Goal: Information Seeking & Learning: Learn about a topic

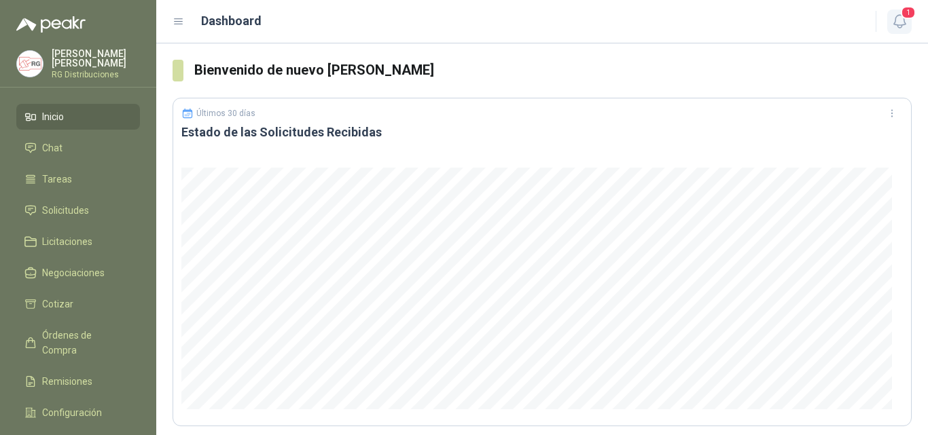
click at [906, 21] on icon "button" at bounding box center [899, 21] width 17 height 17
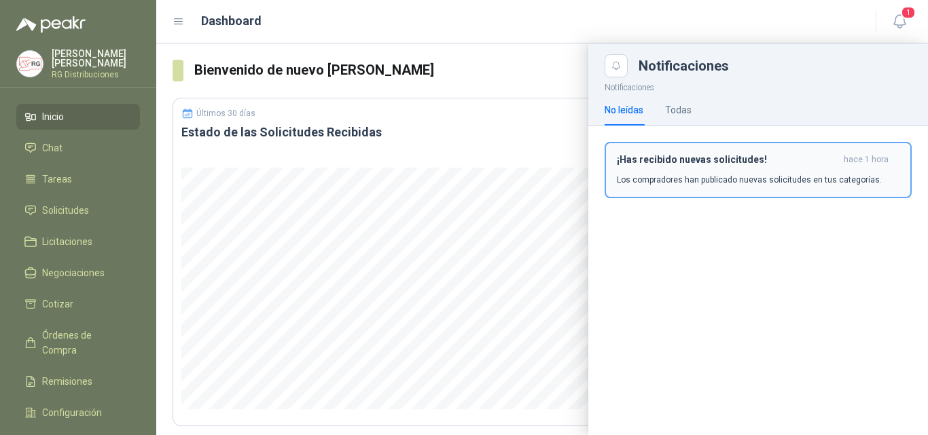
click at [732, 176] on p "Los compradores han publicado nuevas solicitudes en tus categorías." at bounding box center [749, 180] width 265 height 12
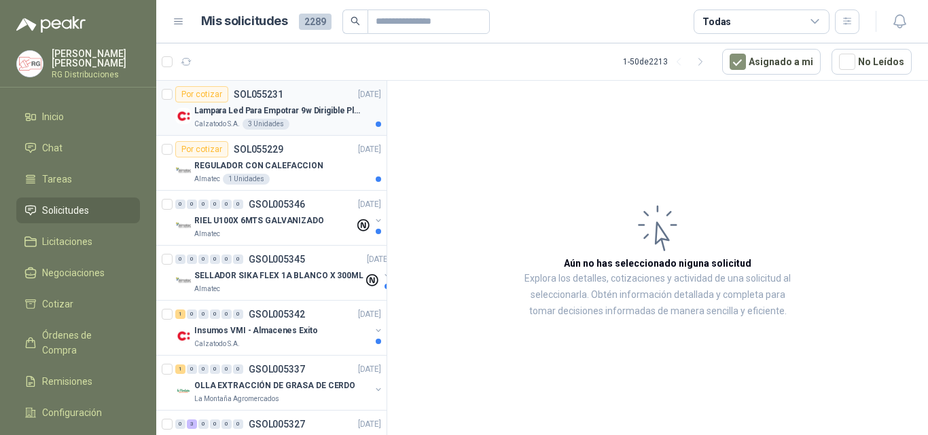
click at [335, 121] on div "Calzatodo S.A. 3 Unidades" at bounding box center [287, 124] width 187 height 11
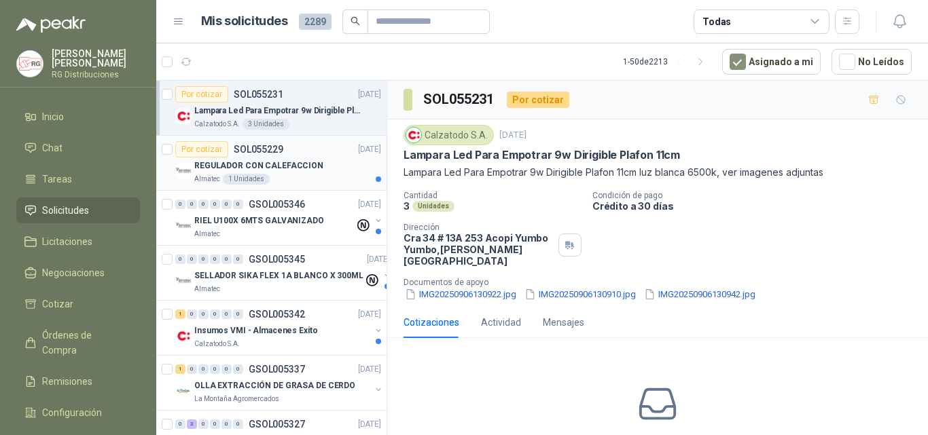
click at [321, 168] on div "REGULADOR CON CALEFACCION" at bounding box center [287, 166] width 187 height 16
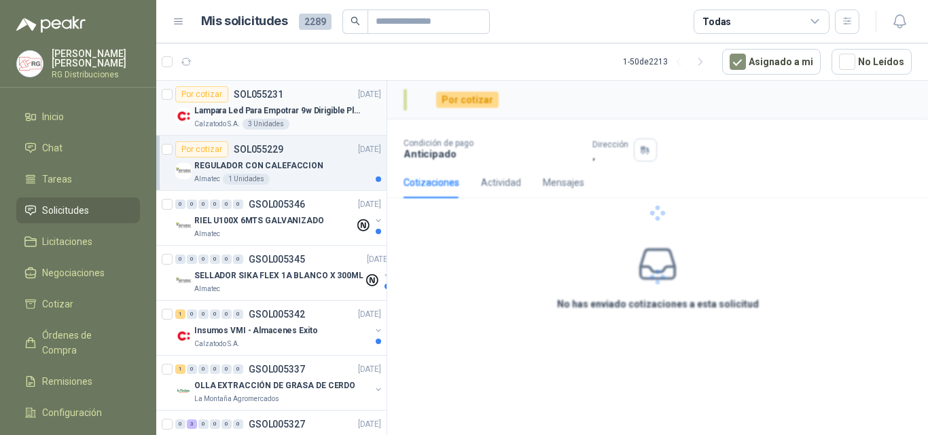
click at [315, 109] on p "Lampara Led Para Empotrar 9w Dirigible Plafon 11cm" at bounding box center [278, 111] width 169 height 13
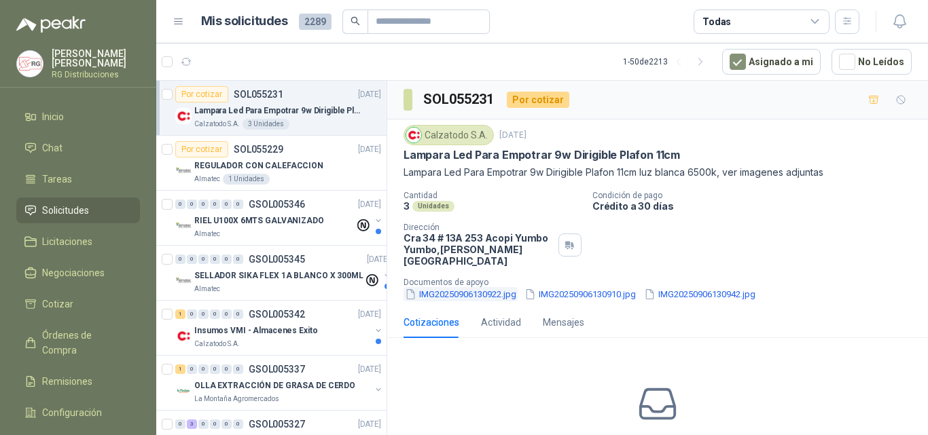
click at [469, 287] on button "IMG20250906130922.jpg" at bounding box center [461, 294] width 114 height 14
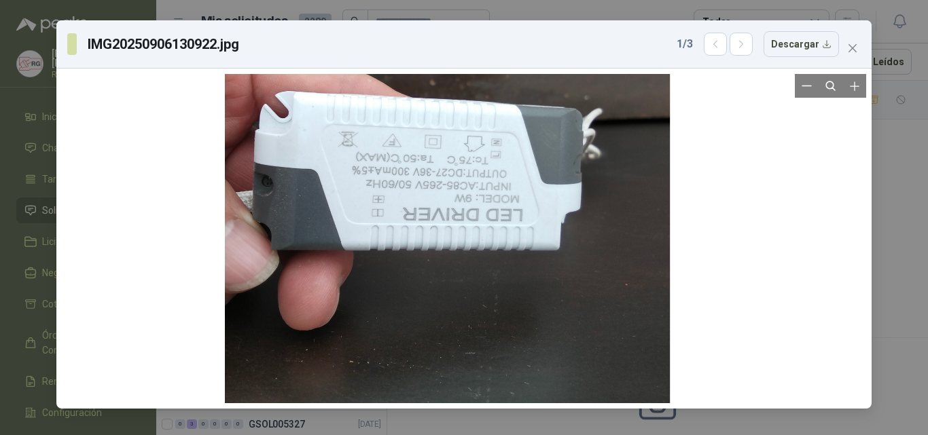
drag, startPoint x: 504, startPoint y: 305, endPoint x: 511, endPoint y: 211, distance: 94.7
click at [511, 211] on div at bounding box center [447, 125] width 445 height 593
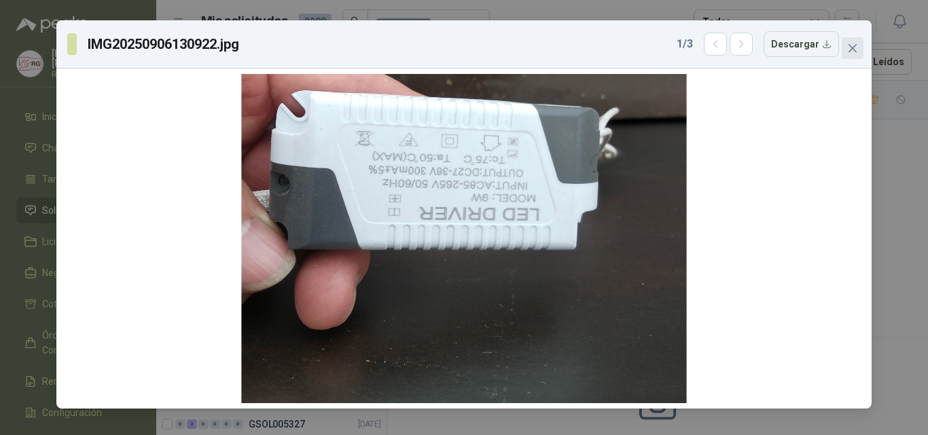
click at [848, 52] on icon "close" at bounding box center [852, 48] width 11 height 11
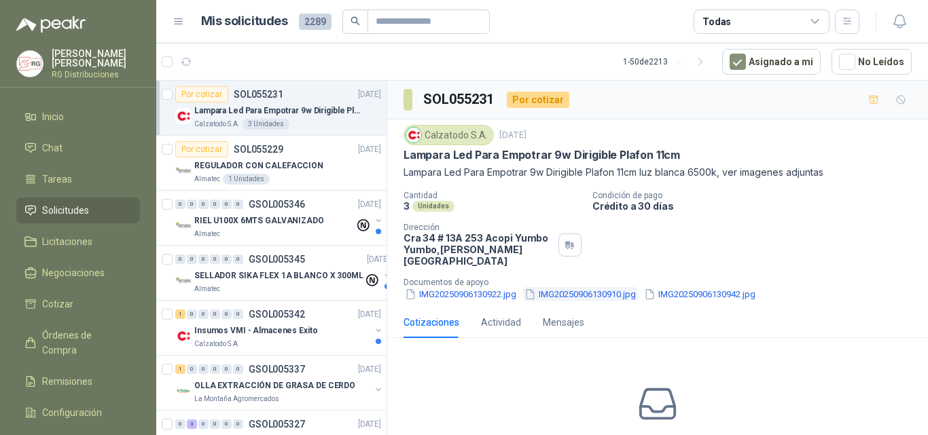
click at [572, 287] on button "IMG20250906130910.jpg" at bounding box center [580, 294] width 114 height 14
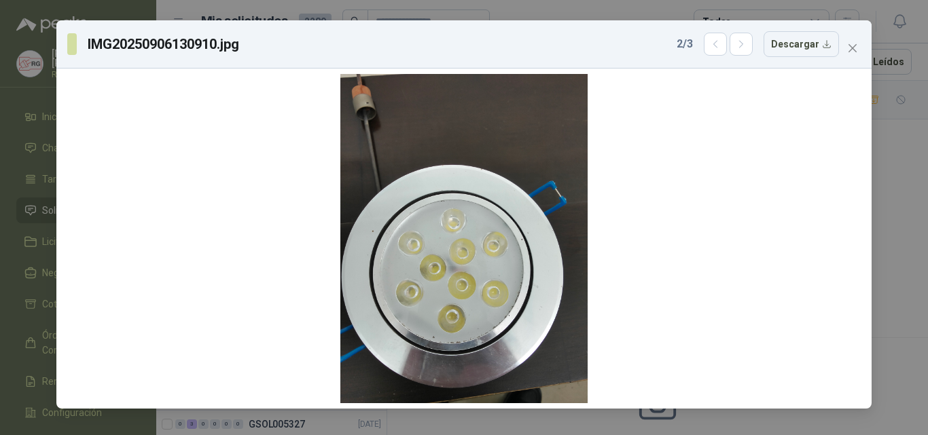
click at [850, 49] on icon "close" at bounding box center [852, 48] width 11 height 11
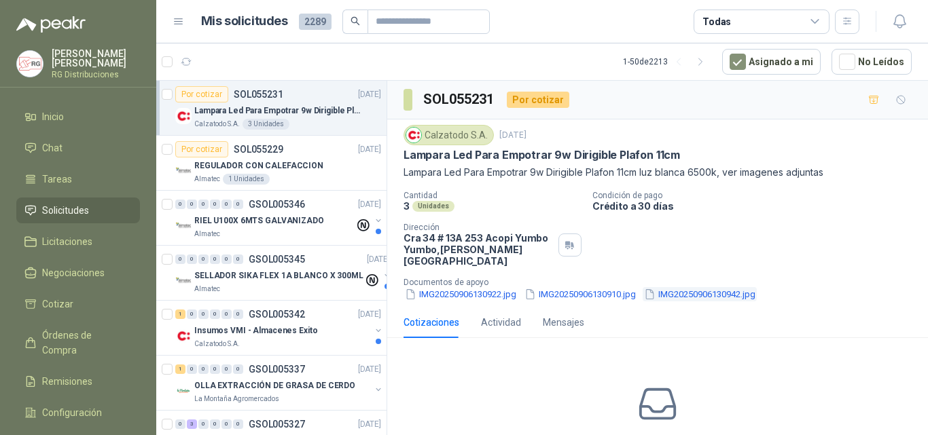
click at [718, 287] on button "IMG20250906130942.jpg" at bounding box center [700, 294] width 114 height 14
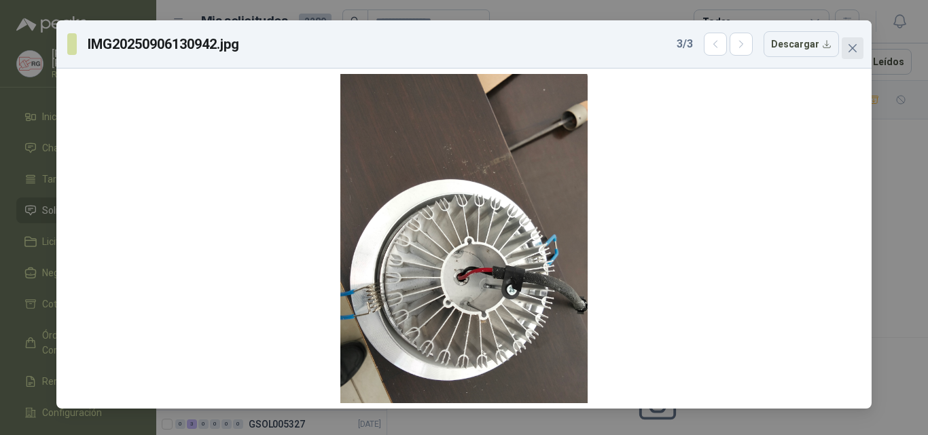
click at [857, 54] on button "Close" at bounding box center [853, 48] width 22 height 22
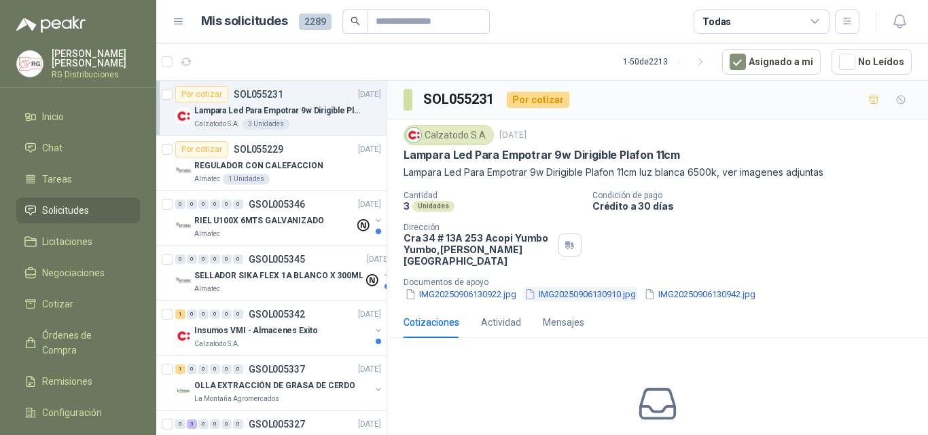
click at [599, 287] on button "IMG20250906130910.jpg" at bounding box center [580, 294] width 114 height 14
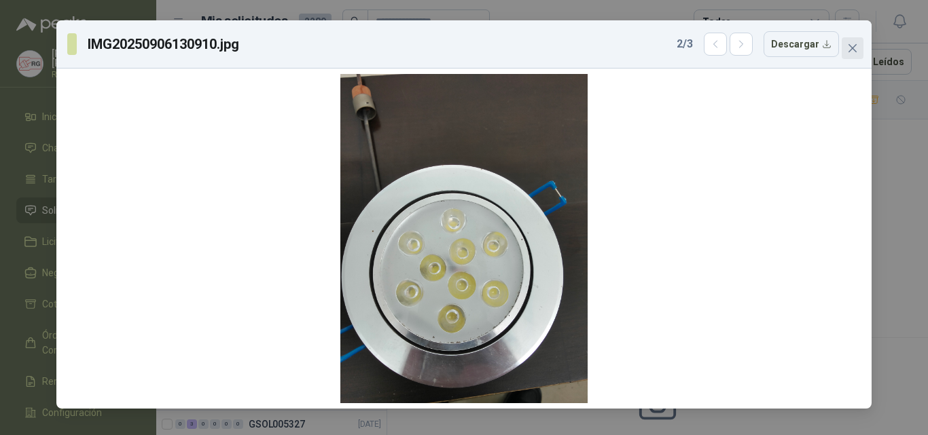
click at [856, 50] on icon "close" at bounding box center [852, 48] width 11 height 11
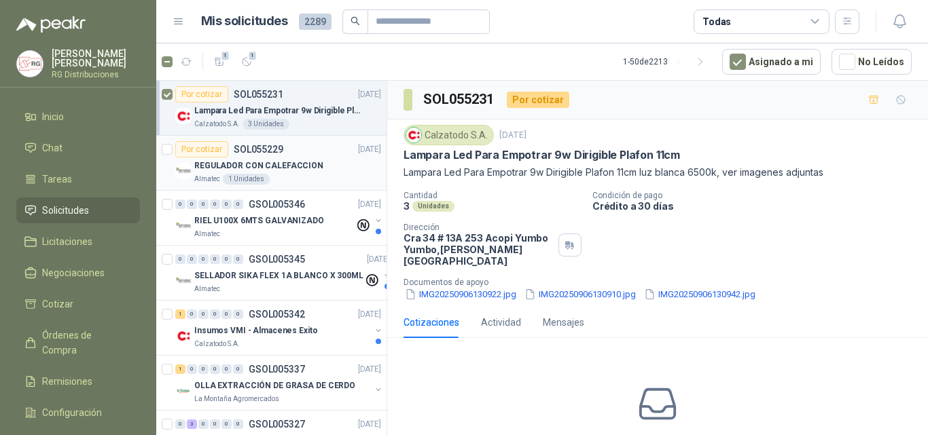
click at [342, 175] on div "Almatec 1 Unidades" at bounding box center [287, 179] width 187 height 11
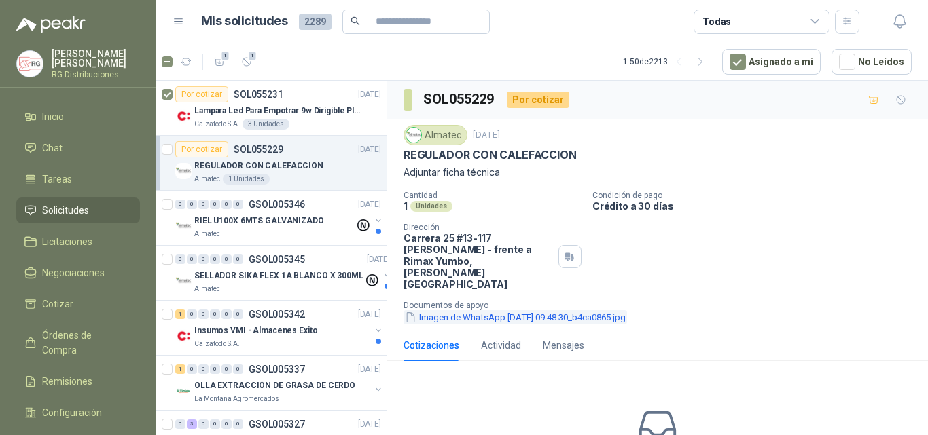
click at [564, 310] on button "Imagen de WhatsApp [DATE] 09.48.30_b4ca0865.jpg" at bounding box center [515, 317] width 223 height 14
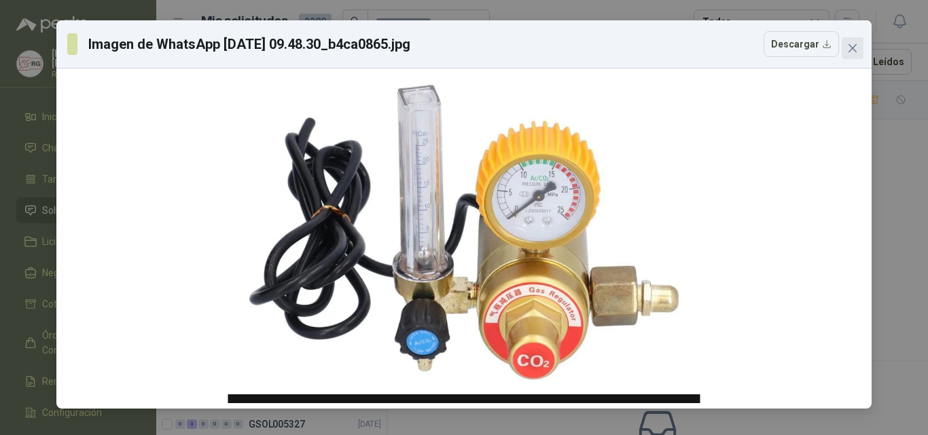
click at [850, 43] on icon "close" at bounding box center [852, 48] width 11 height 11
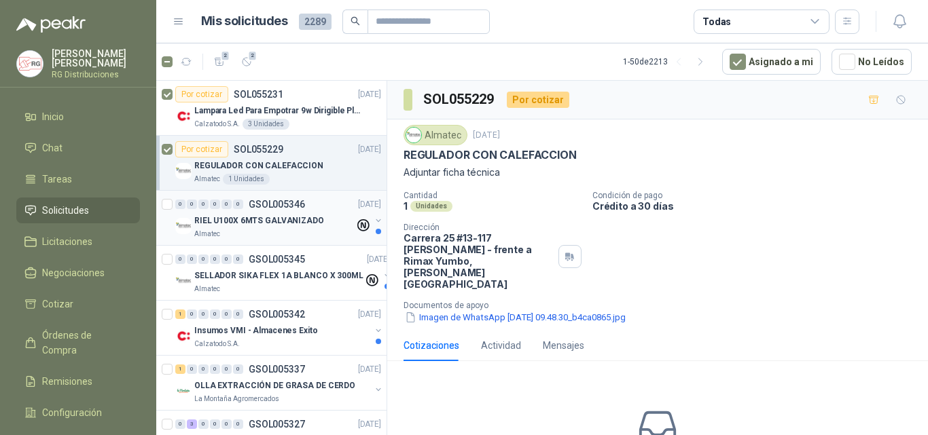
click at [313, 219] on p "RIEL U100X 6MTS GALVANIZADO" at bounding box center [259, 221] width 130 height 13
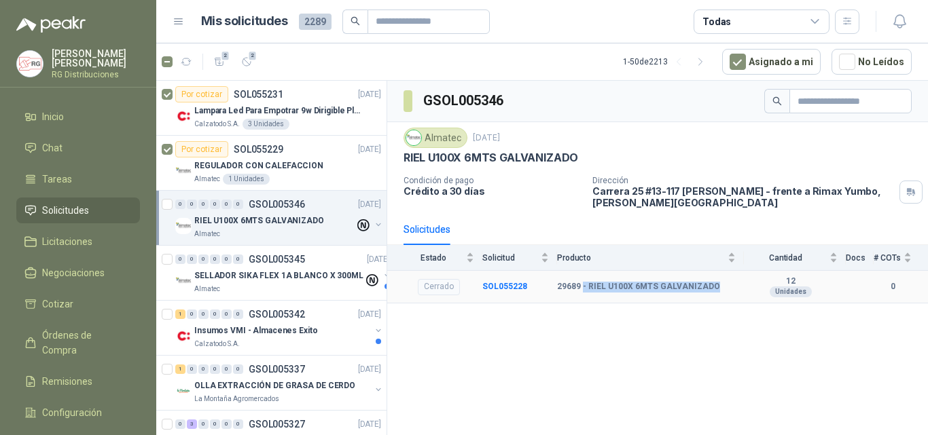
drag, startPoint x: 584, startPoint y: 285, endPoint x: 713, endPoint y: 287, distance: 129.8
click at [713, 288] on div "29689 - RIEL U100X 6MTS GALVANIZADO" at bounding box center [646, 287] width 179 height 11
copy b "- RIEL U100X 6MTS GALVANIZADO"
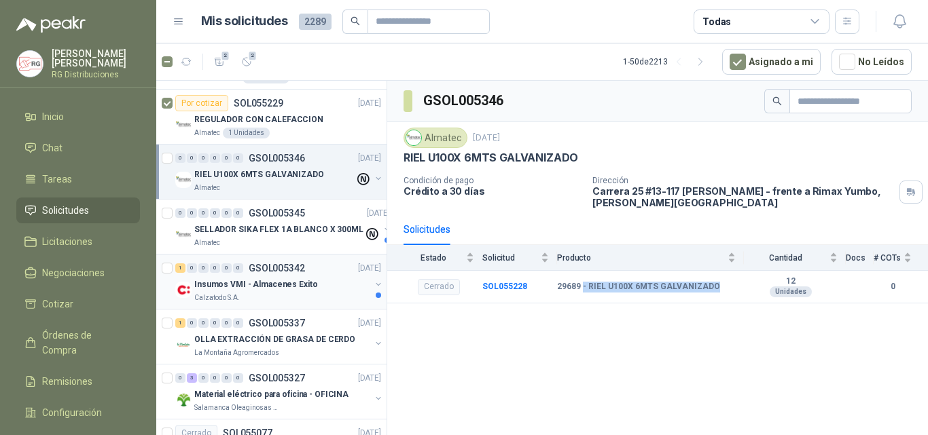
scroll to position [68, 0]
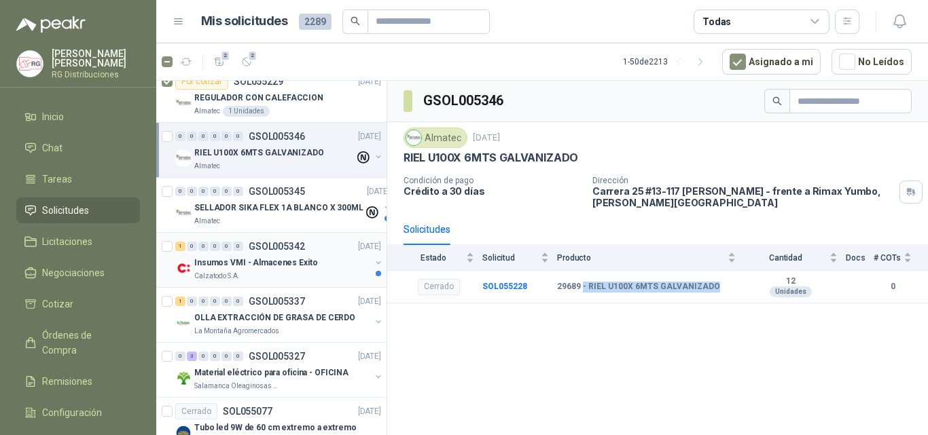
click at [296, 268] on p "Insumos VMI - Almacenes Exito" at bounding box center [256, 263] width 124 height 13
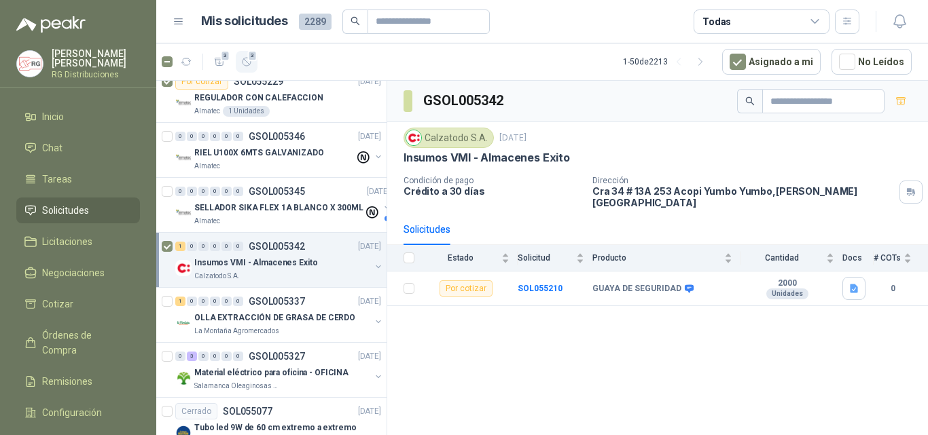
click at [249, 65] on icon "button" at bounding box center [247, 62] width 8 height 8
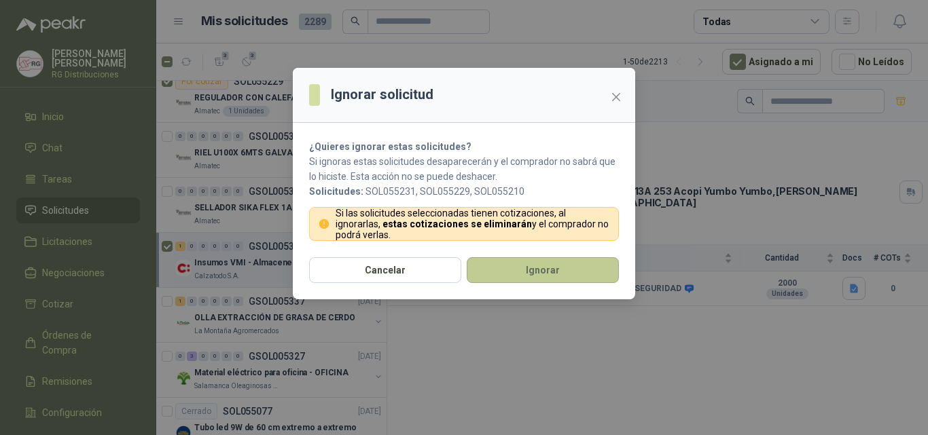
click at [540, 274] on button "Ignorar" at bounding box center [543, 270] width 152 height 26
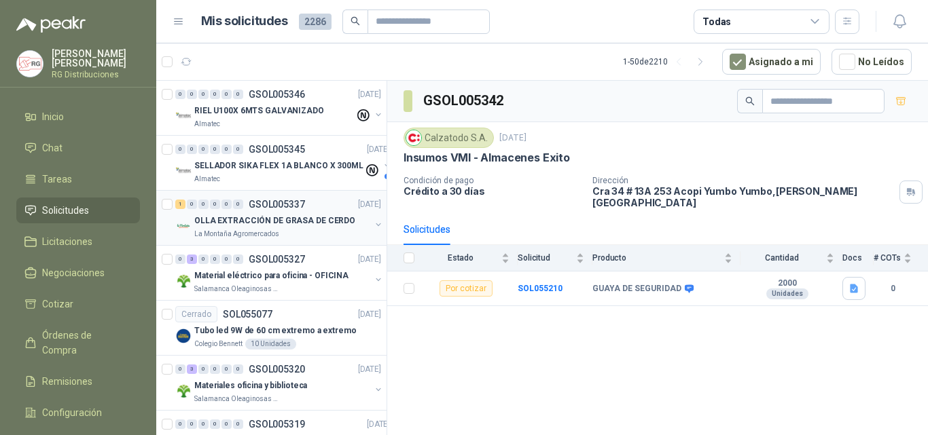
click at [304, 221] on p "OLLA EXTRACCIÓN DE GRASA DE CERDO" at bounding box center [274, 221] width 161 height 13
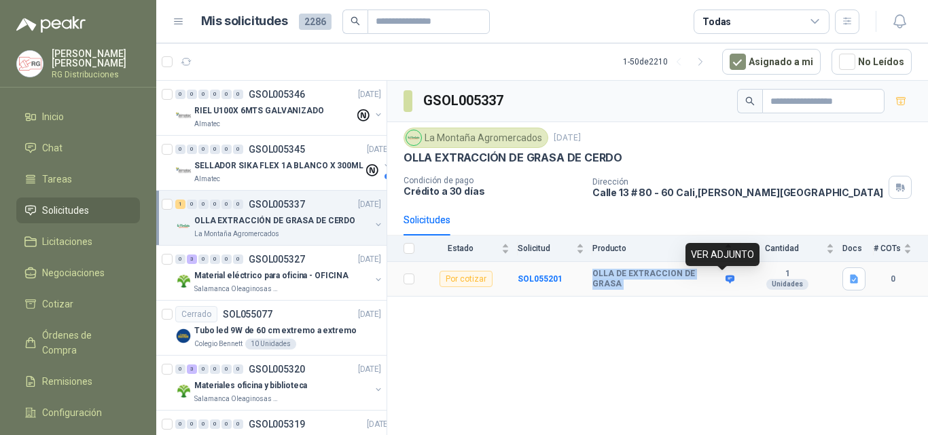
drag, startPoint x: 594, startPoint y: 278, endPoint x: 719, endPoint y: 283, distance: 125.1
click at [719, 283] on div "OLLA DE EXTRACCION DE GRASA" at bounding box center [662, 279] width 140 height 21
copy div "OLLA DE EXTRACCION DE GRASA"
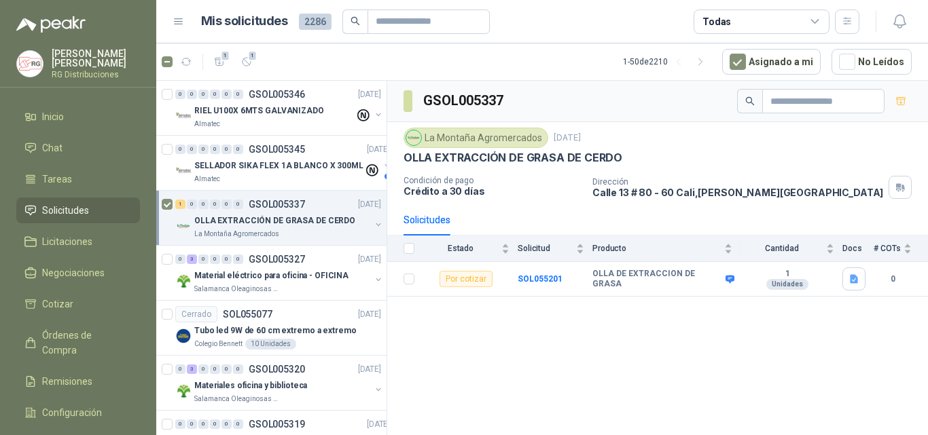
click at [701, 321] on div "GSOL005337 [GEOGRAPHIC_DATA] [DATE] OLLA EXTRACCIÓN DE GRASA DE CERDO Condición…" at bounding box center [657, 260] width 541 height 359
click at [247, 60] on icon "button" at bounding box center [247, 62] width 12 height 12
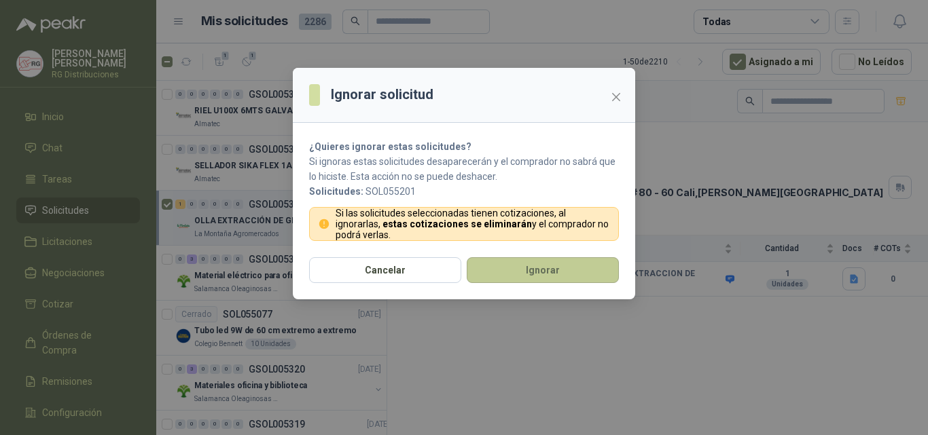
click at [519, 272] on button "Ignorar" at bounding box center [543, 270] width 152 height 26
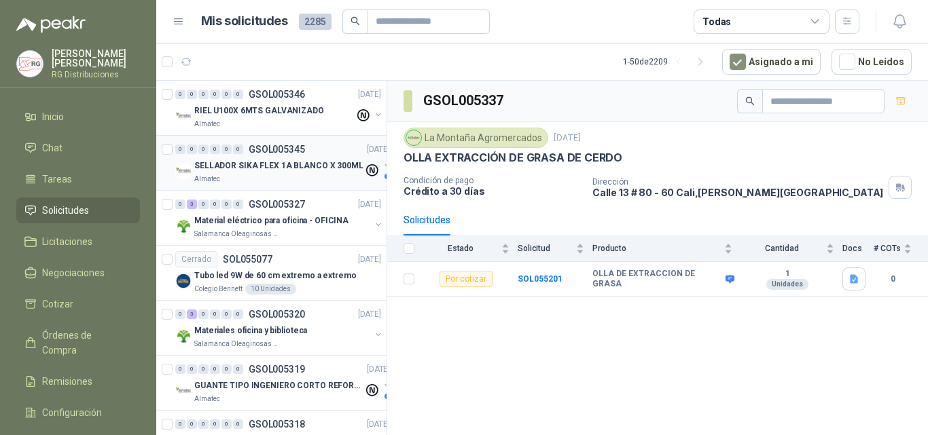
click at [266, 166] on p "SELLADOR SIKA FLEX 1A BLANCO X 300ML" at bounding box center [278, 166] width 169 height 13
click at [286, 103] on div "RIEL U100X 6MTS GALVANIZADO" at bounding box center [274, 111] width 160 height 16
